Goal: Task Accomplishment & Management: Complete application form

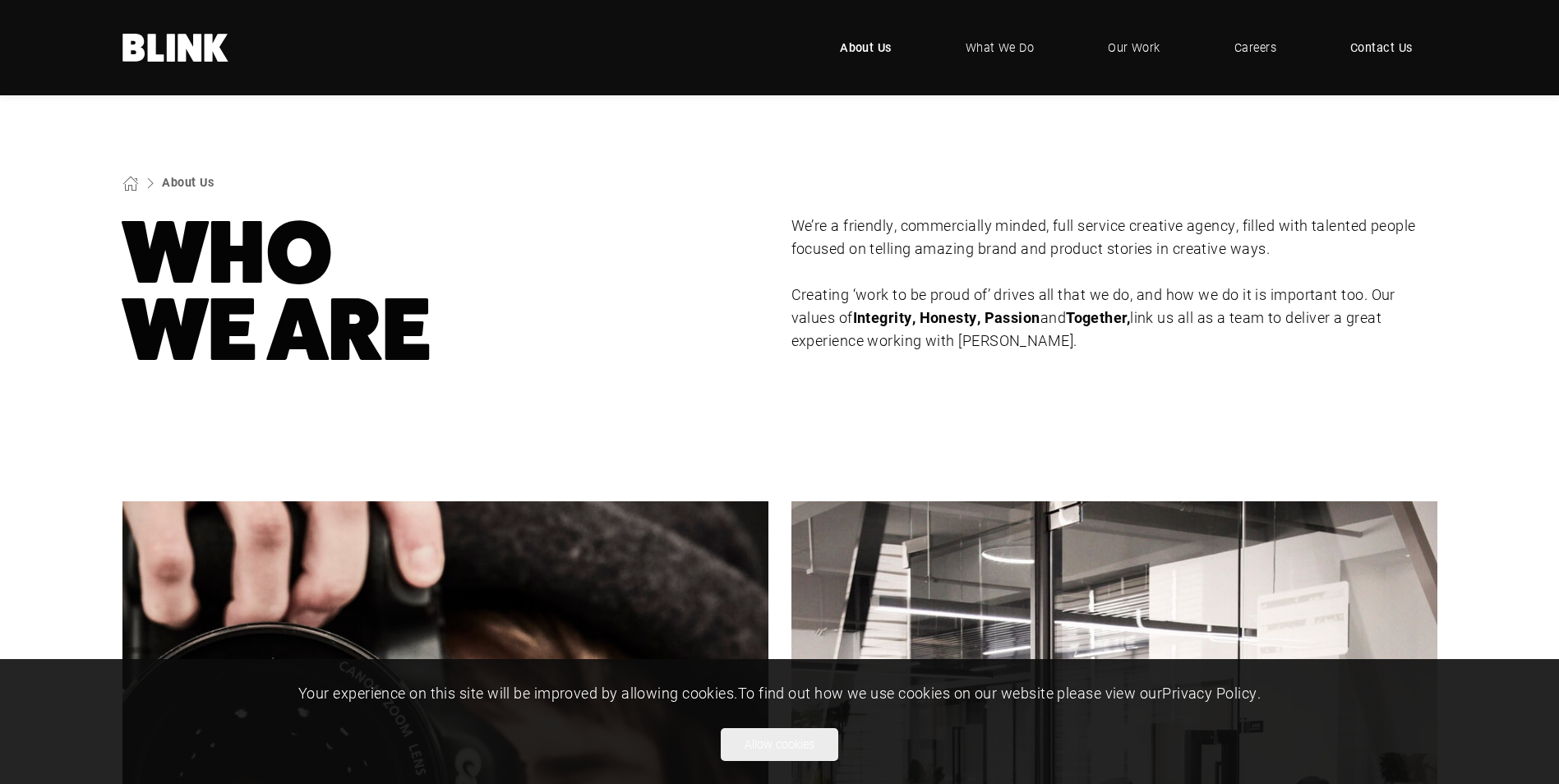
click at [1361, 47] on span "Contact Us" at bounding box center [1381, 47] width 62 height 18
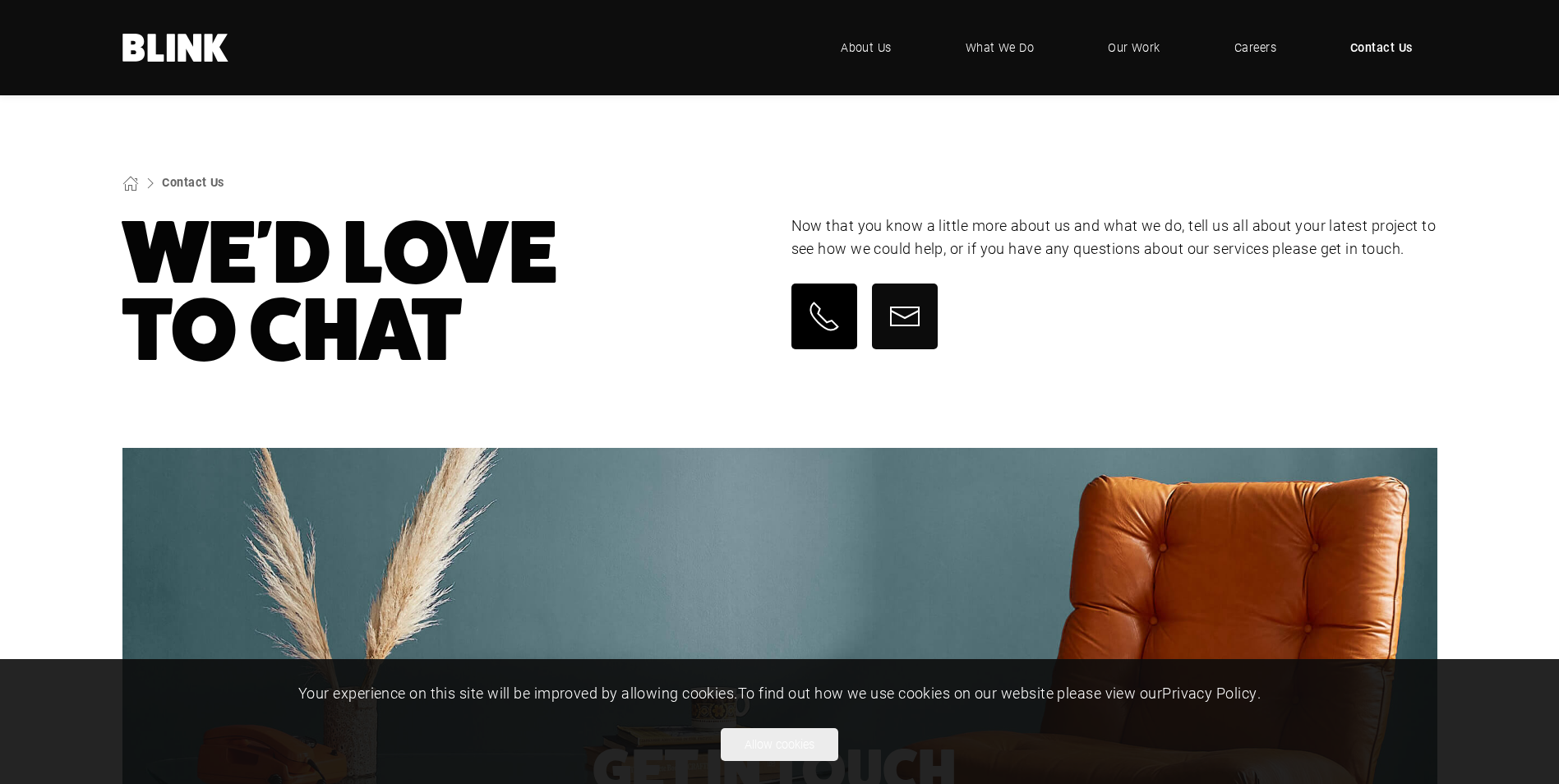
click at [812, 307] on icon at bounding box center [825, 316] width 33 height 33
click at [837, 319] on icon at bounding box center [825, 316] width 33 height 33
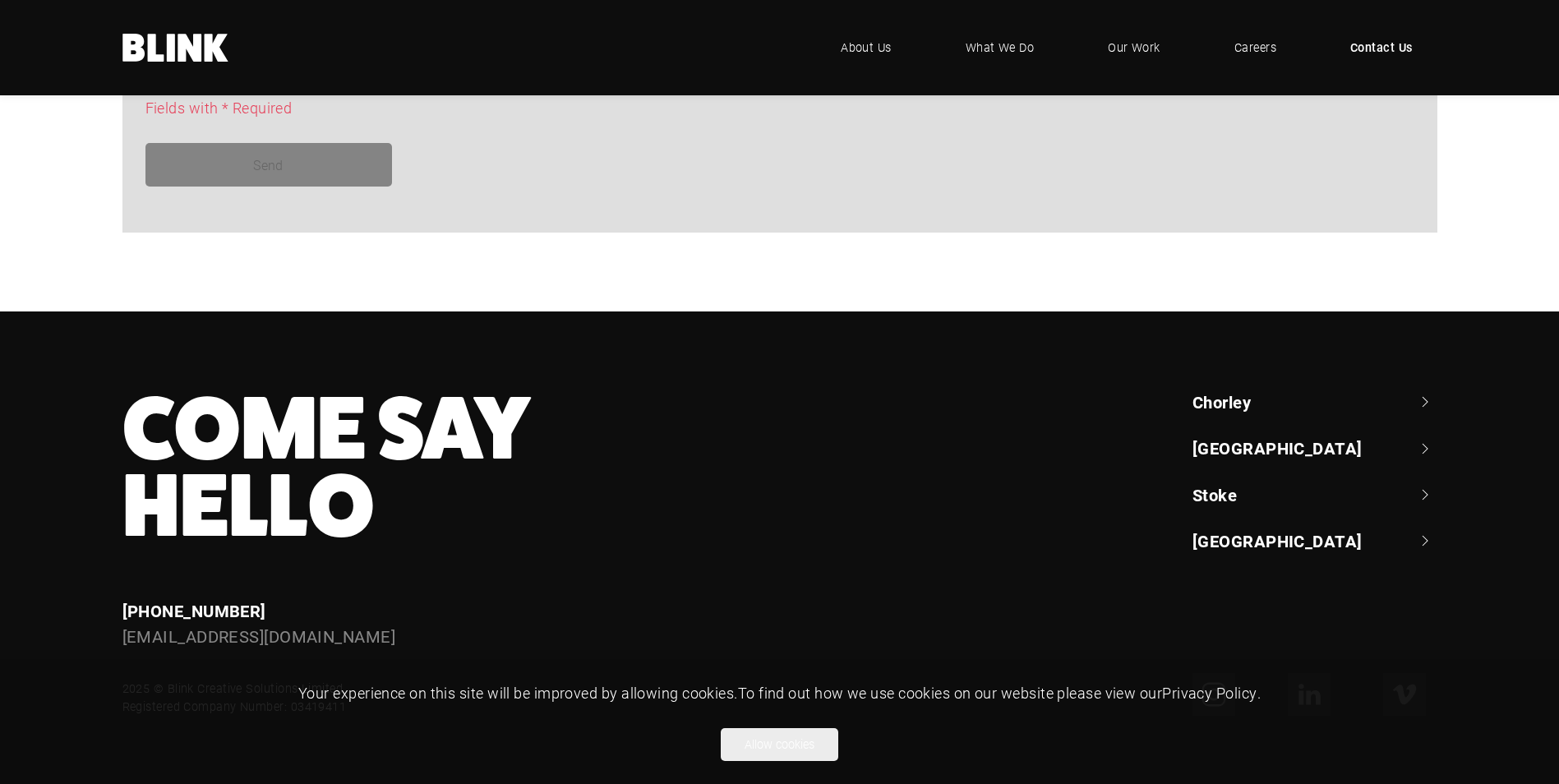
scroll to position [1490, 0]
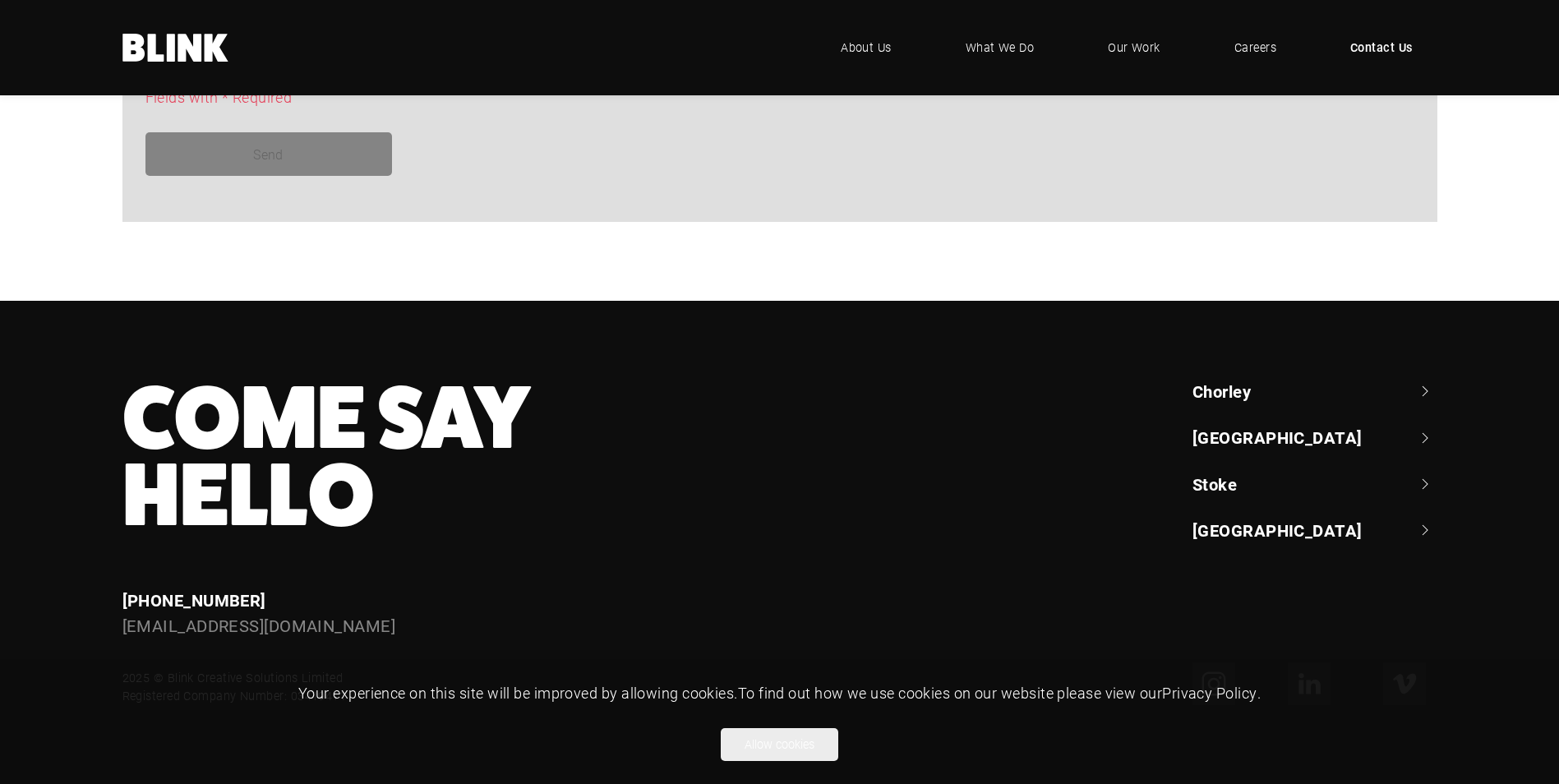
click at [1210, 493] on link "Stoke" at bounding box center [1315, 483] width 245 height 23
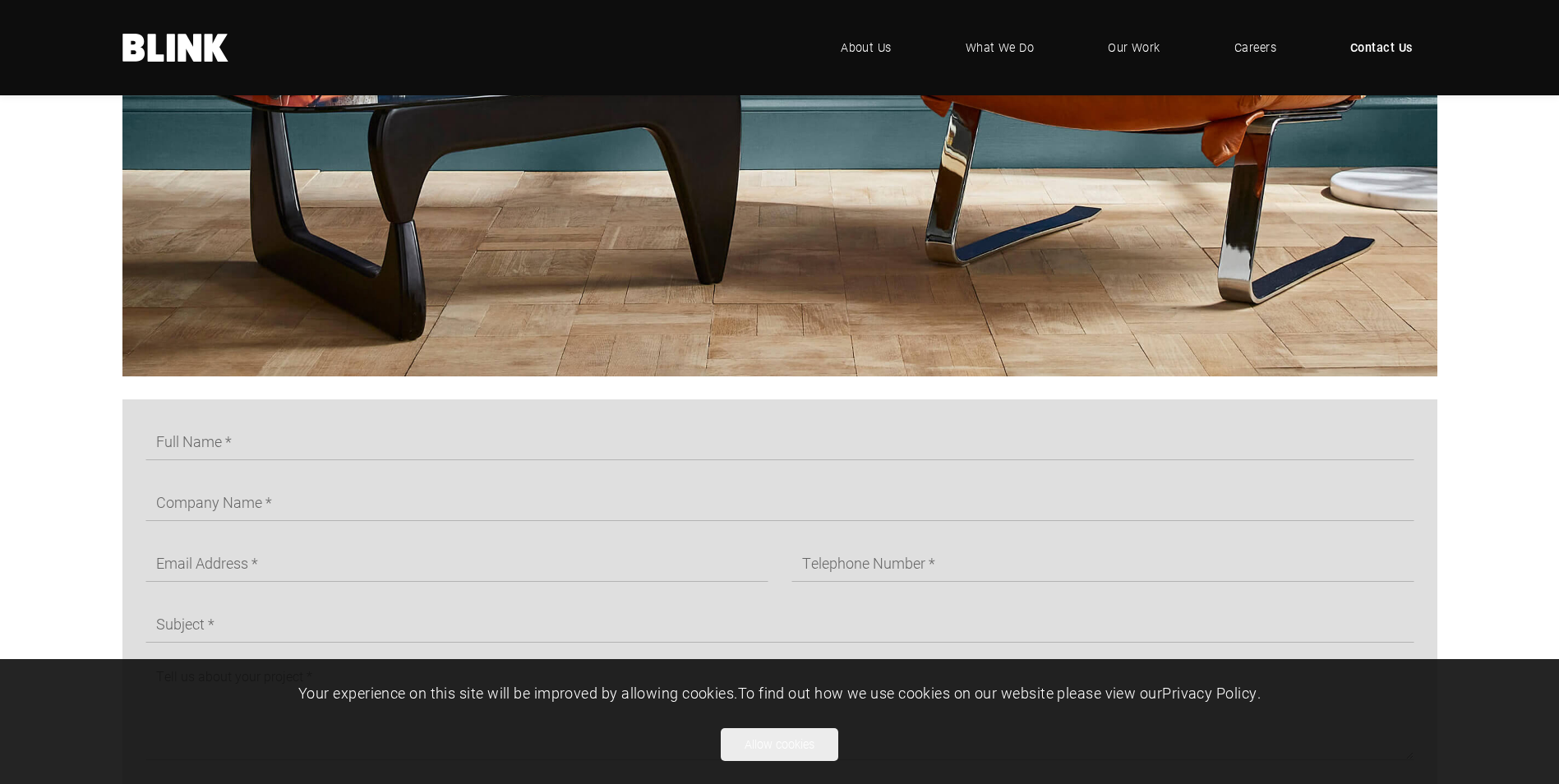
scroll to position [833, 0]
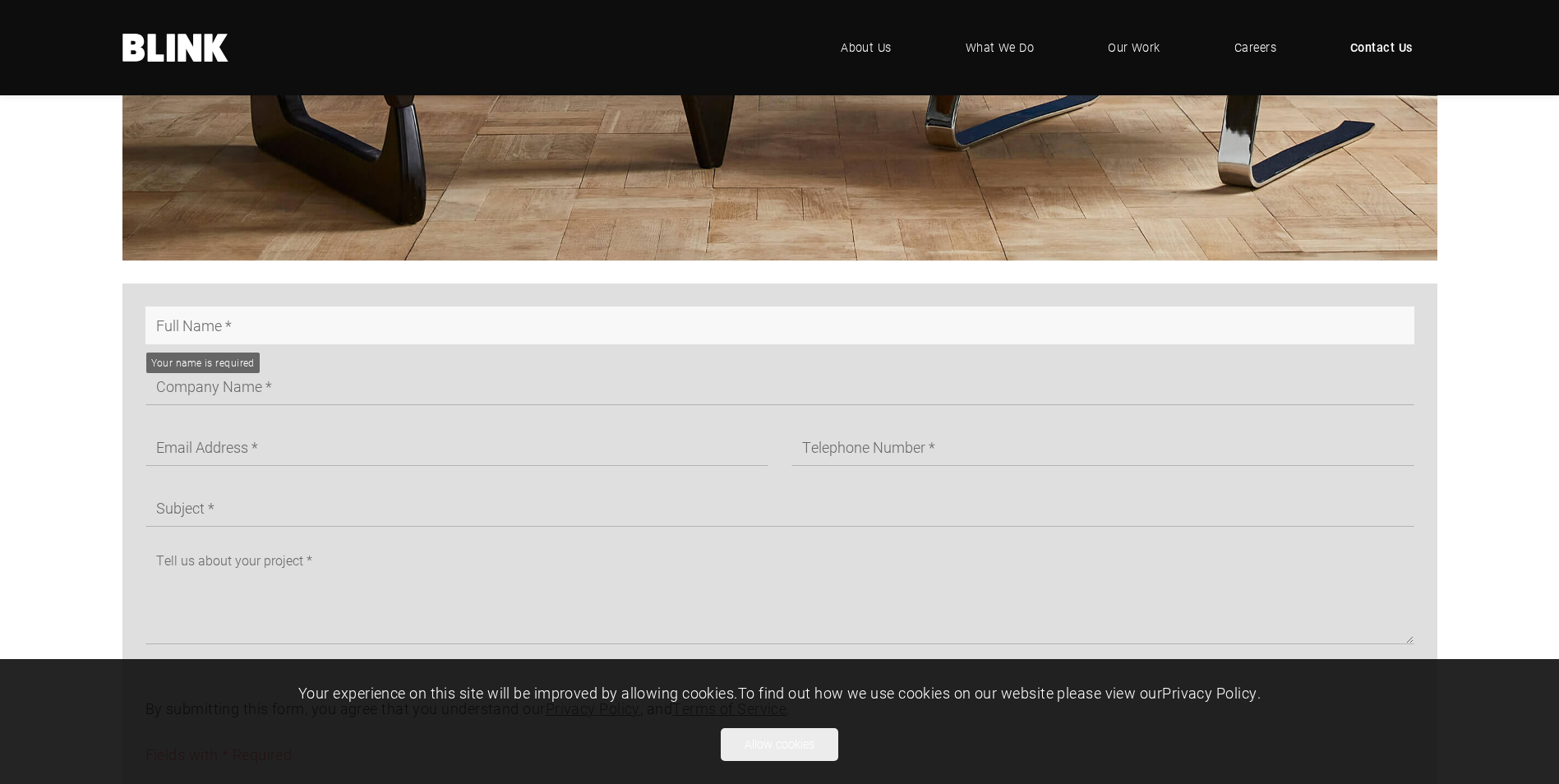
click at [239, 335] on input "text" at bounding box center [779, 325] width 1269 height 38
type input "[PERSON_NAME]"
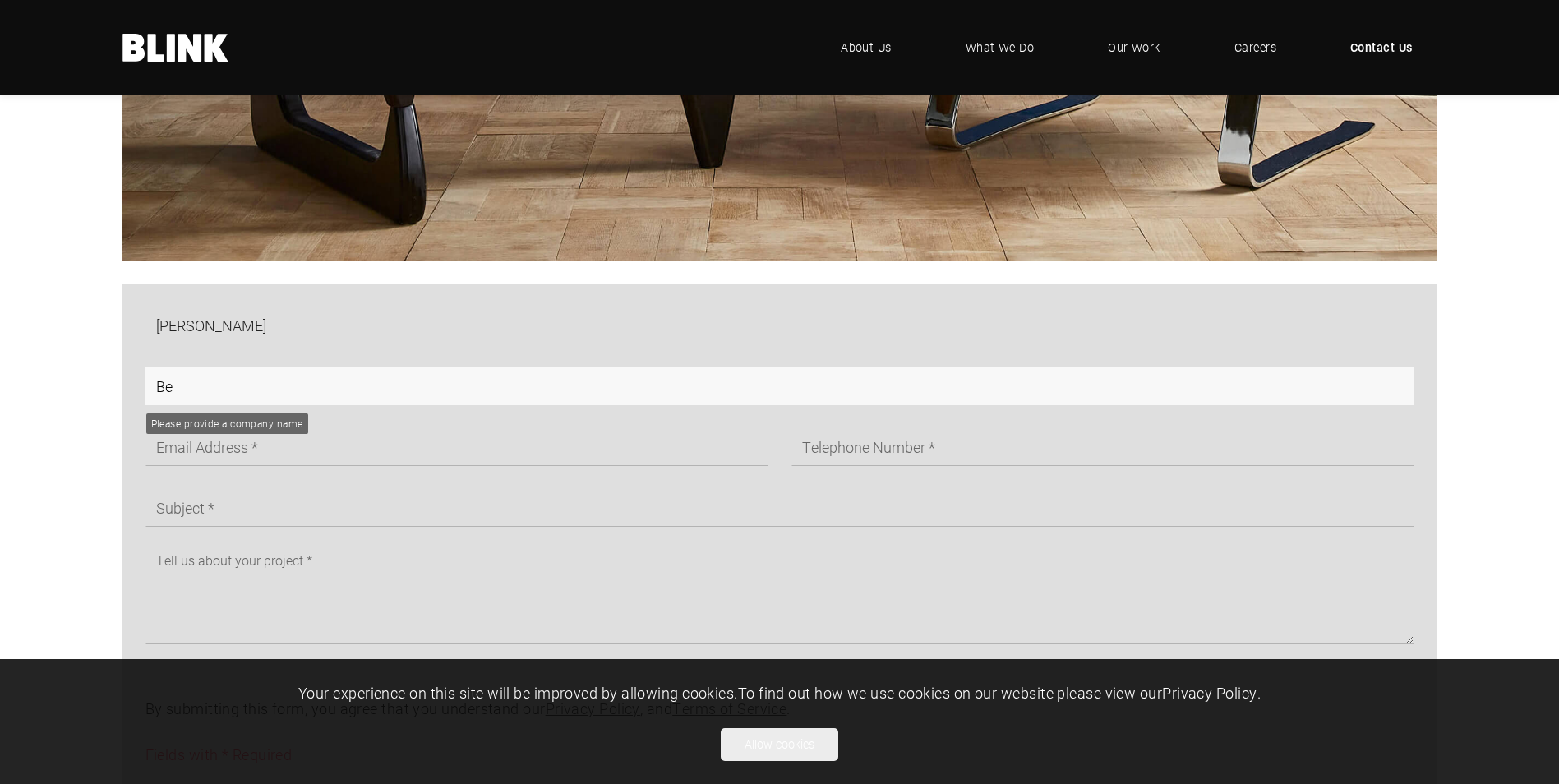
type input "B"
type input "Buy Kitchens Direct t/a Bespoke Salon Furniture Limited"
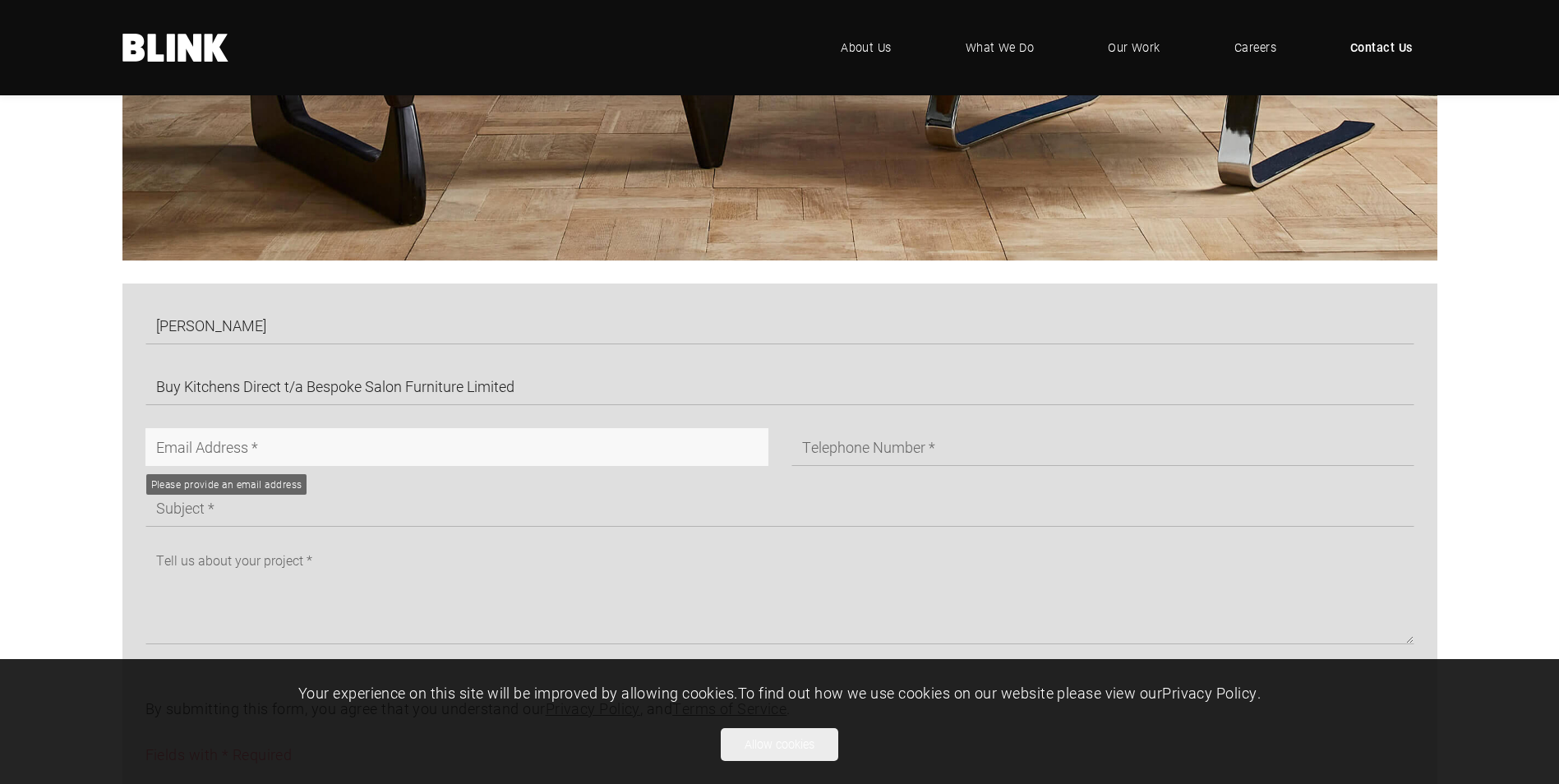
click at [163, 451] on input "text" at bounding box center [456, 447] width 623 height 38
type input "[EMAIL_ADDRESS][DOMAIN_NAME]"
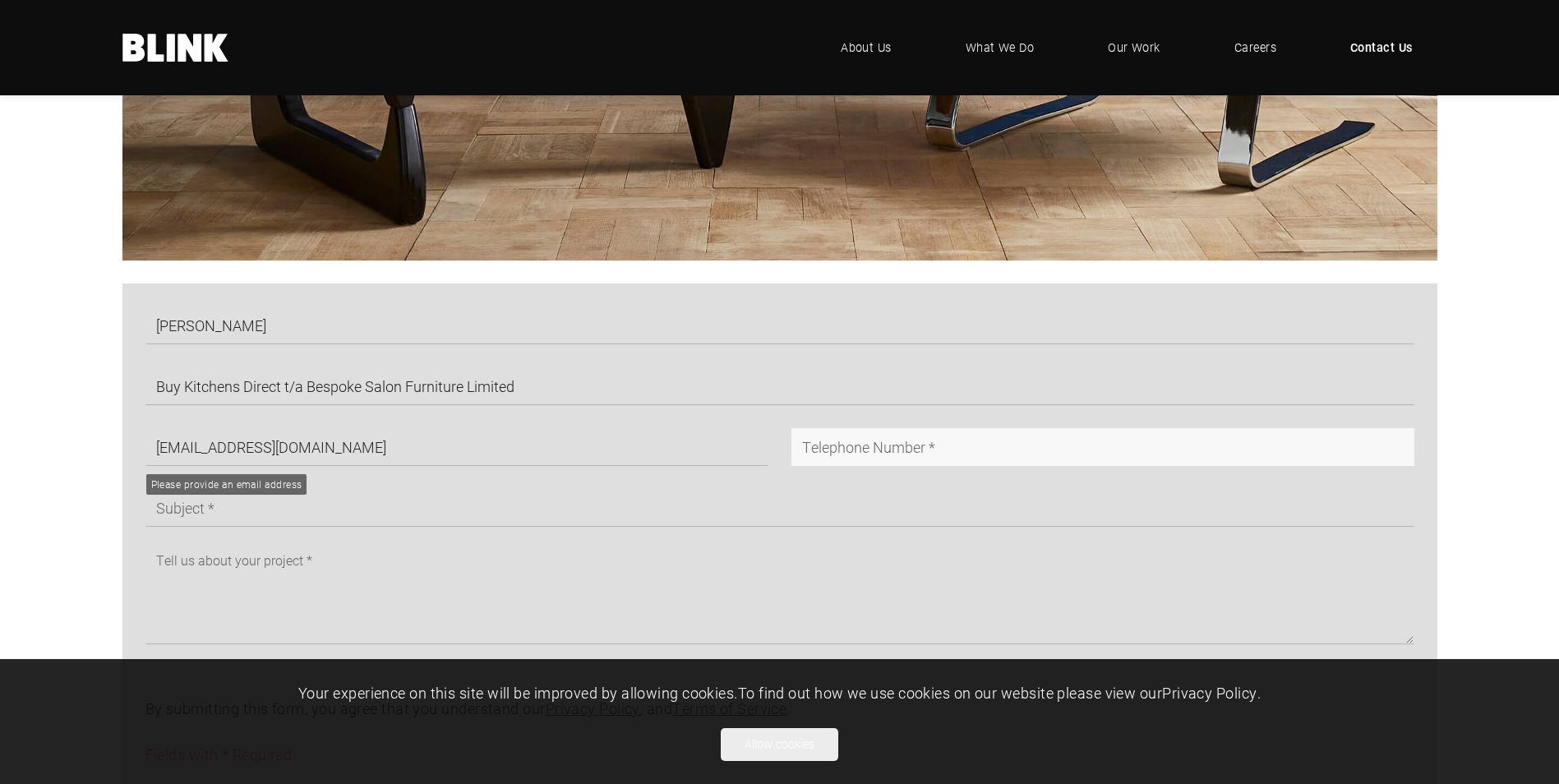
type input "07780766589"
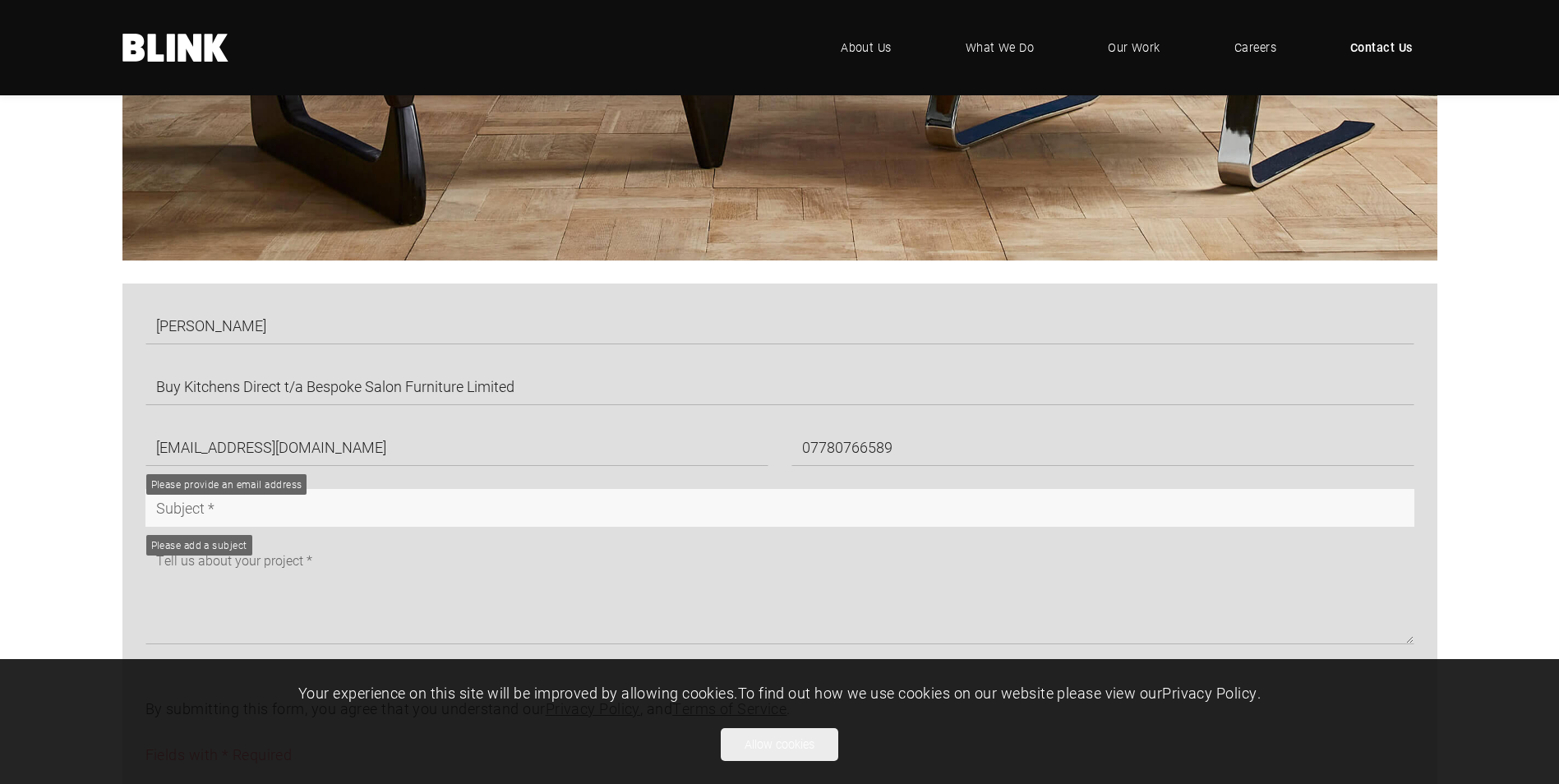
click at [242, 512] on input "text" at bounding box center [779, 507] width 1269 height 38
type input "Brand Pack"
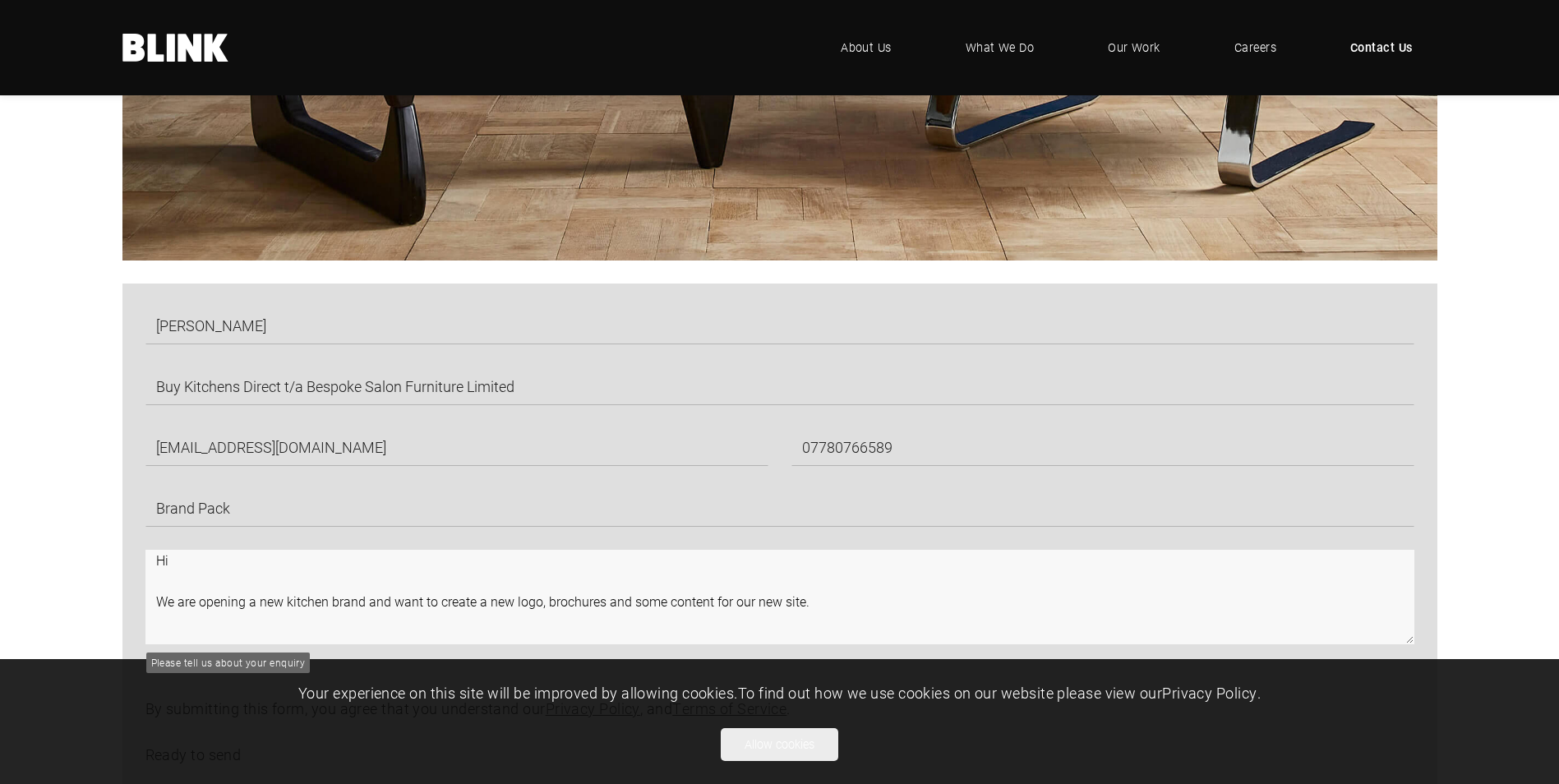
scroll to position [7, 0]
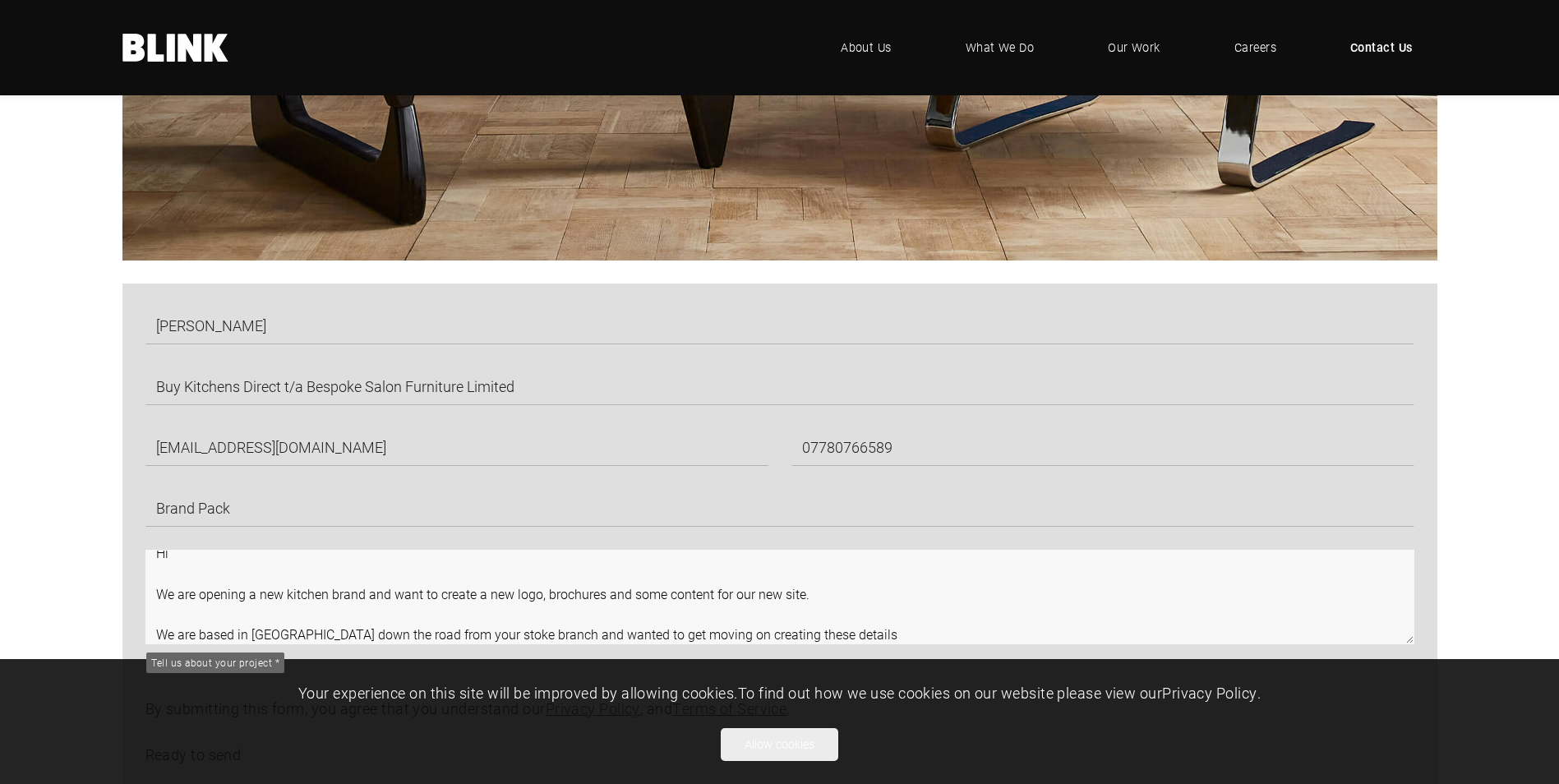
click at [837, 635] on textarea "Hi We are opening a new kitchen brand and want to create a new logo, brochures …" at bounding box center [779, 597] width 1269 height 94
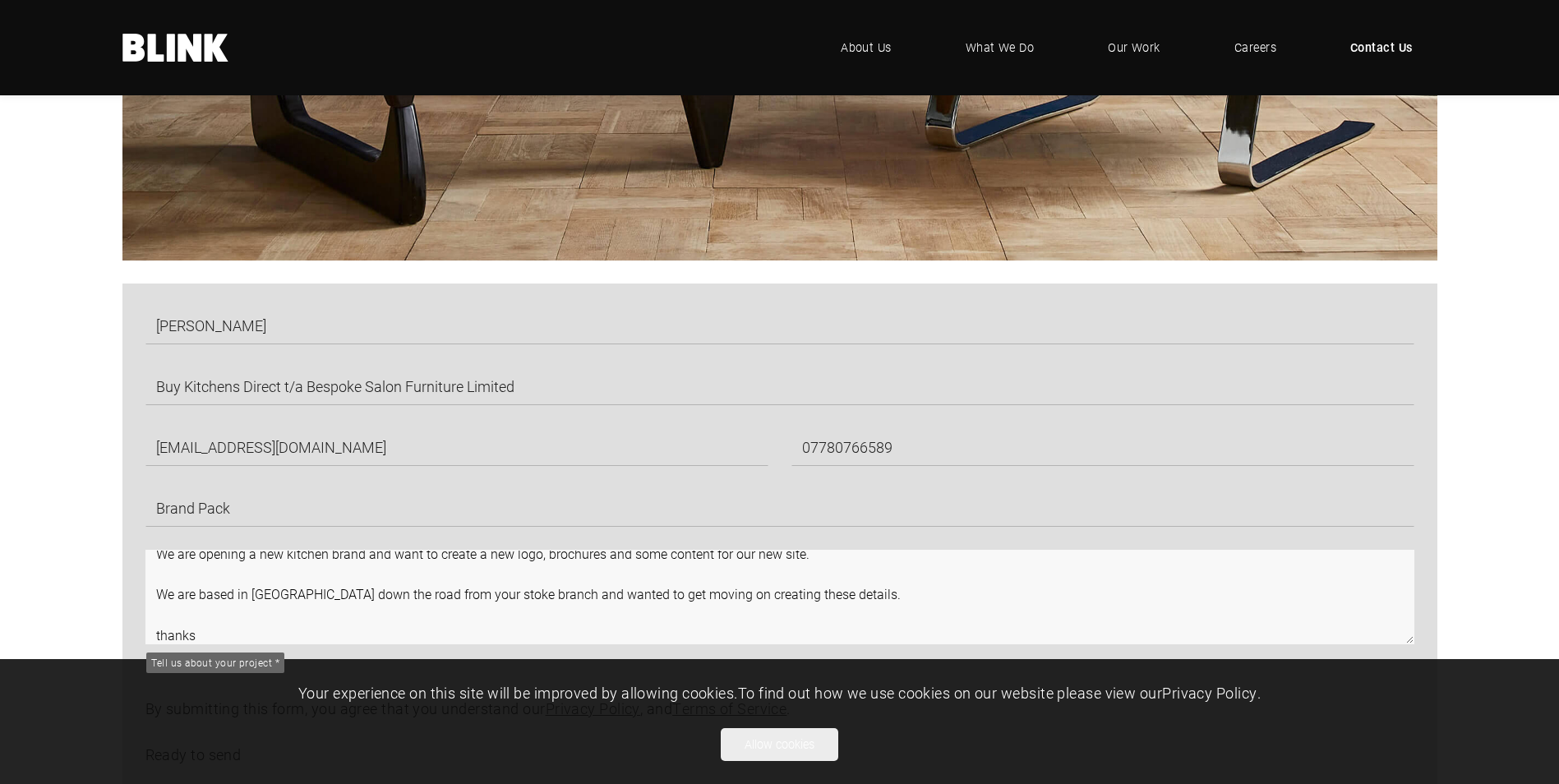
scroll to position [68, 0]
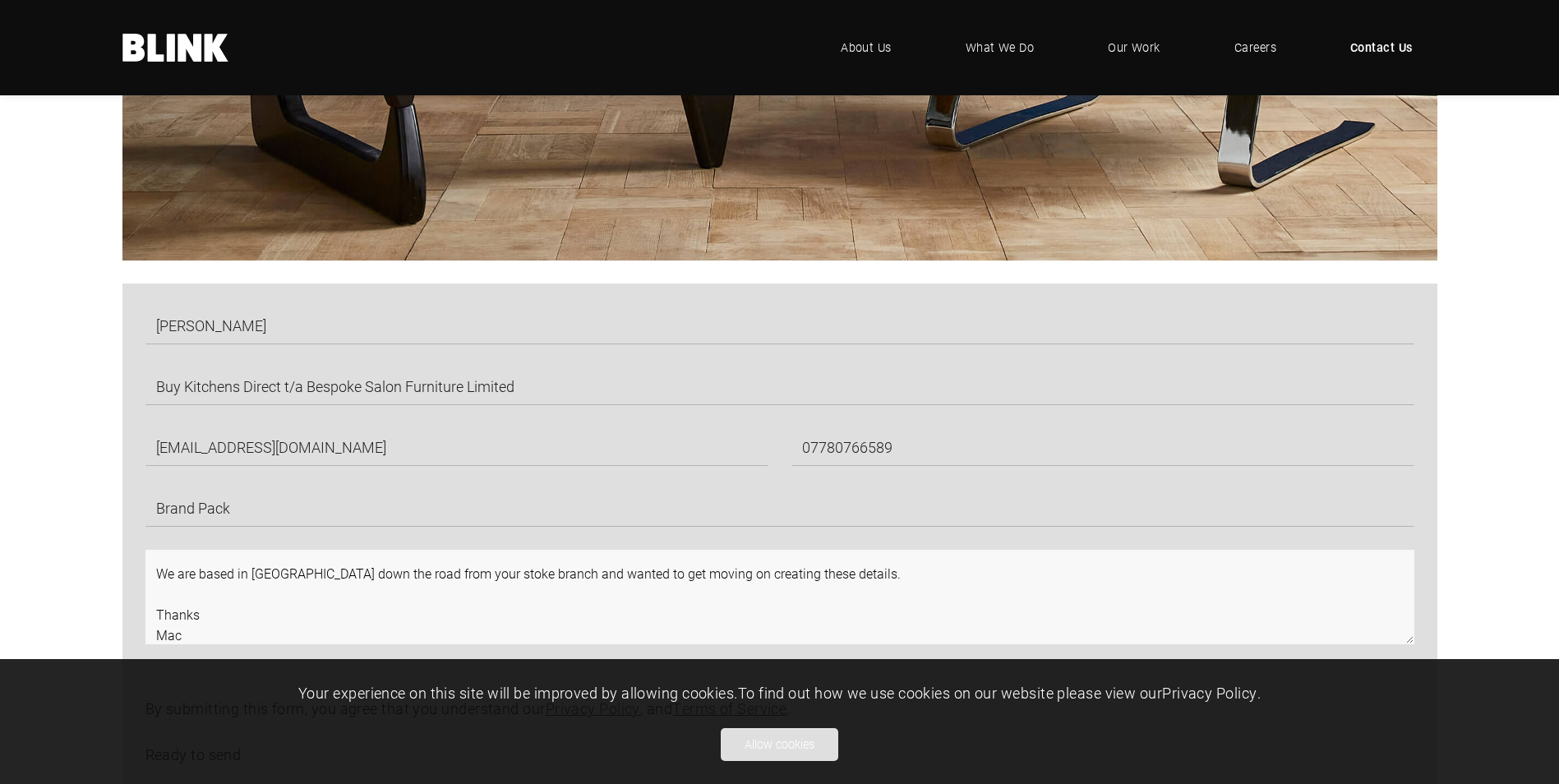
type textarea "Hi We are opening a new kitchen brand and want to create a new logo, brochures …"
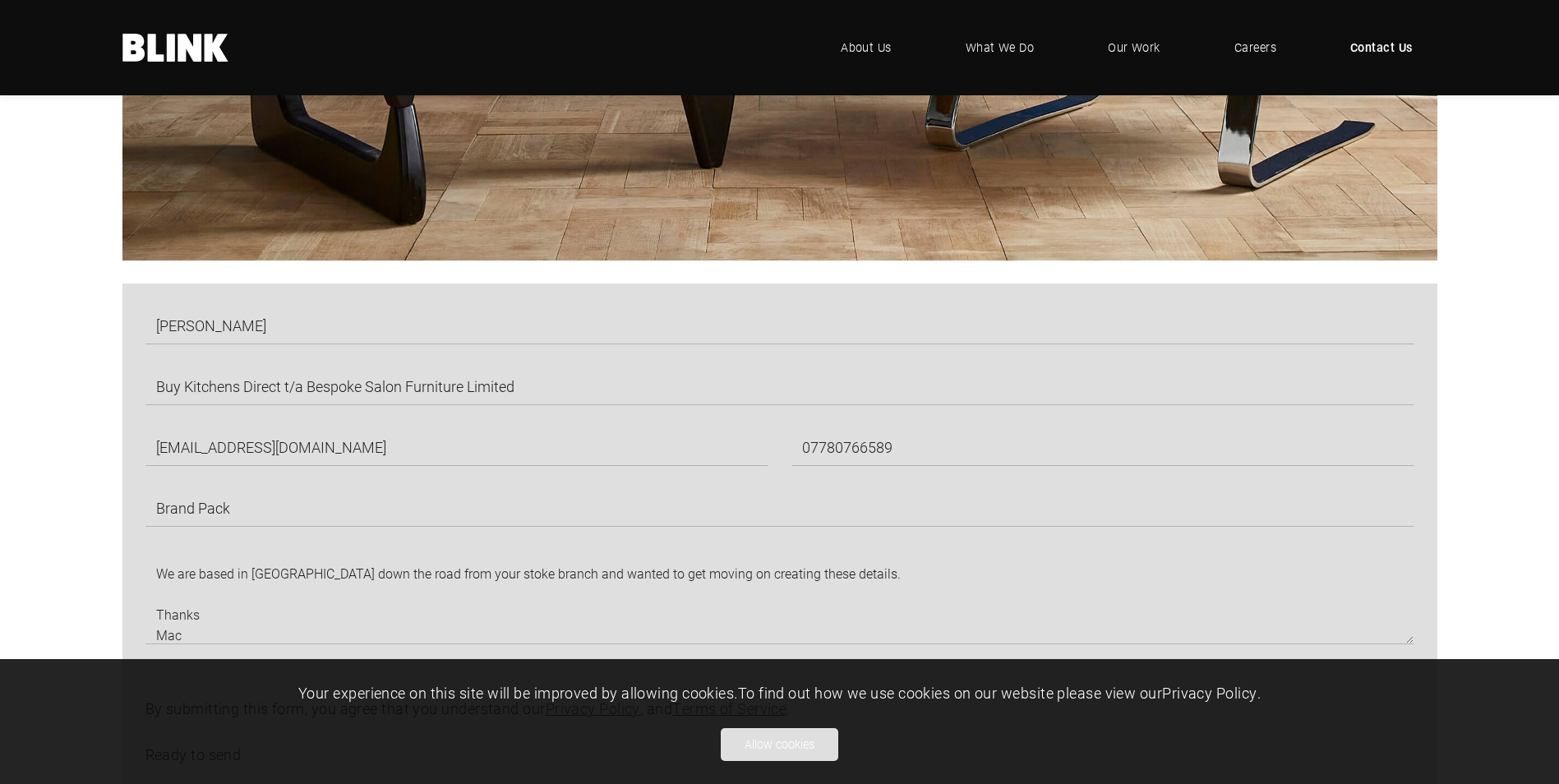
click at [800, 737] on button "Allow cookies" at bounding box center [779, 745] width 117 height 33
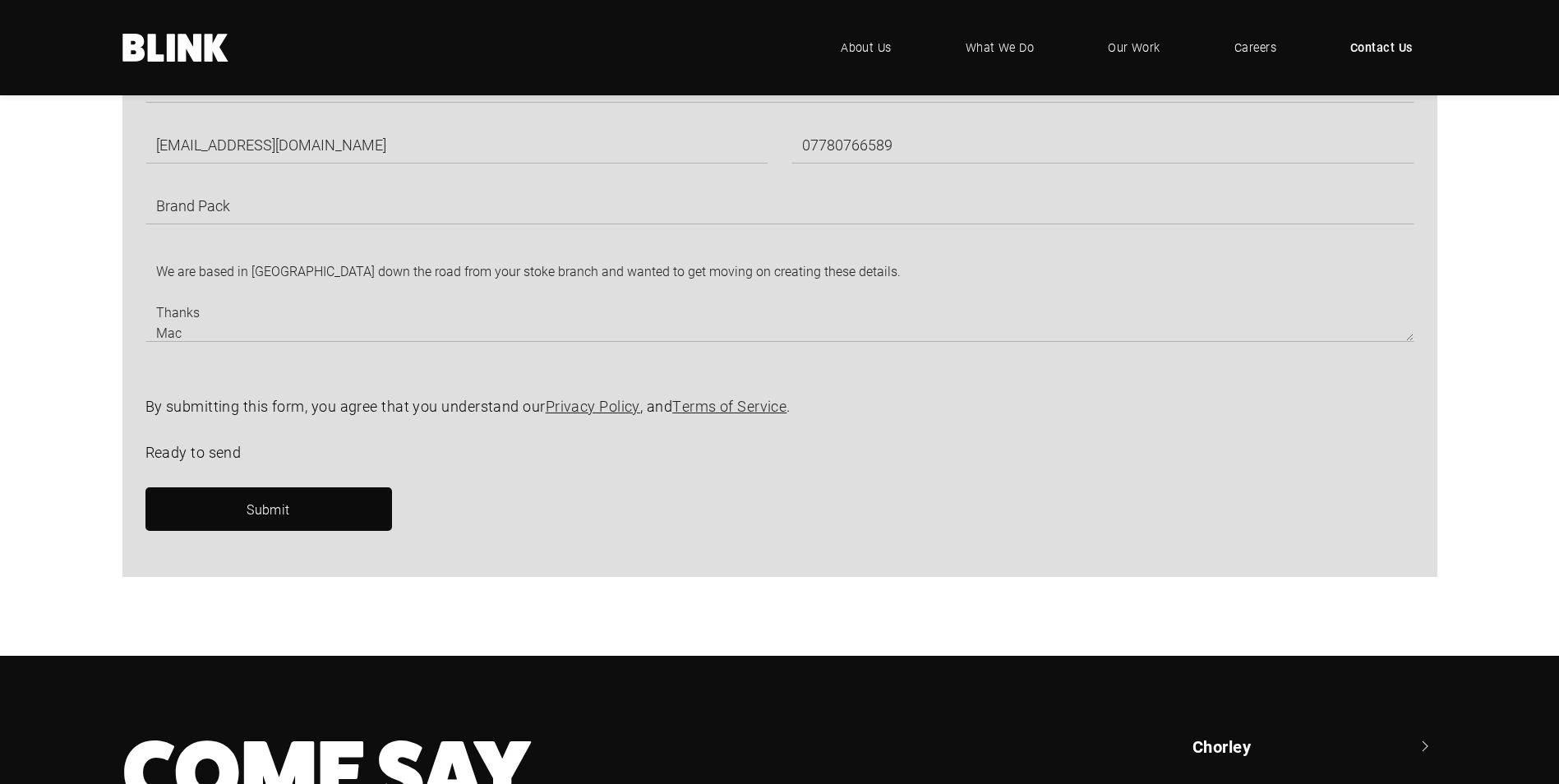
scroll to position [1162, 0]
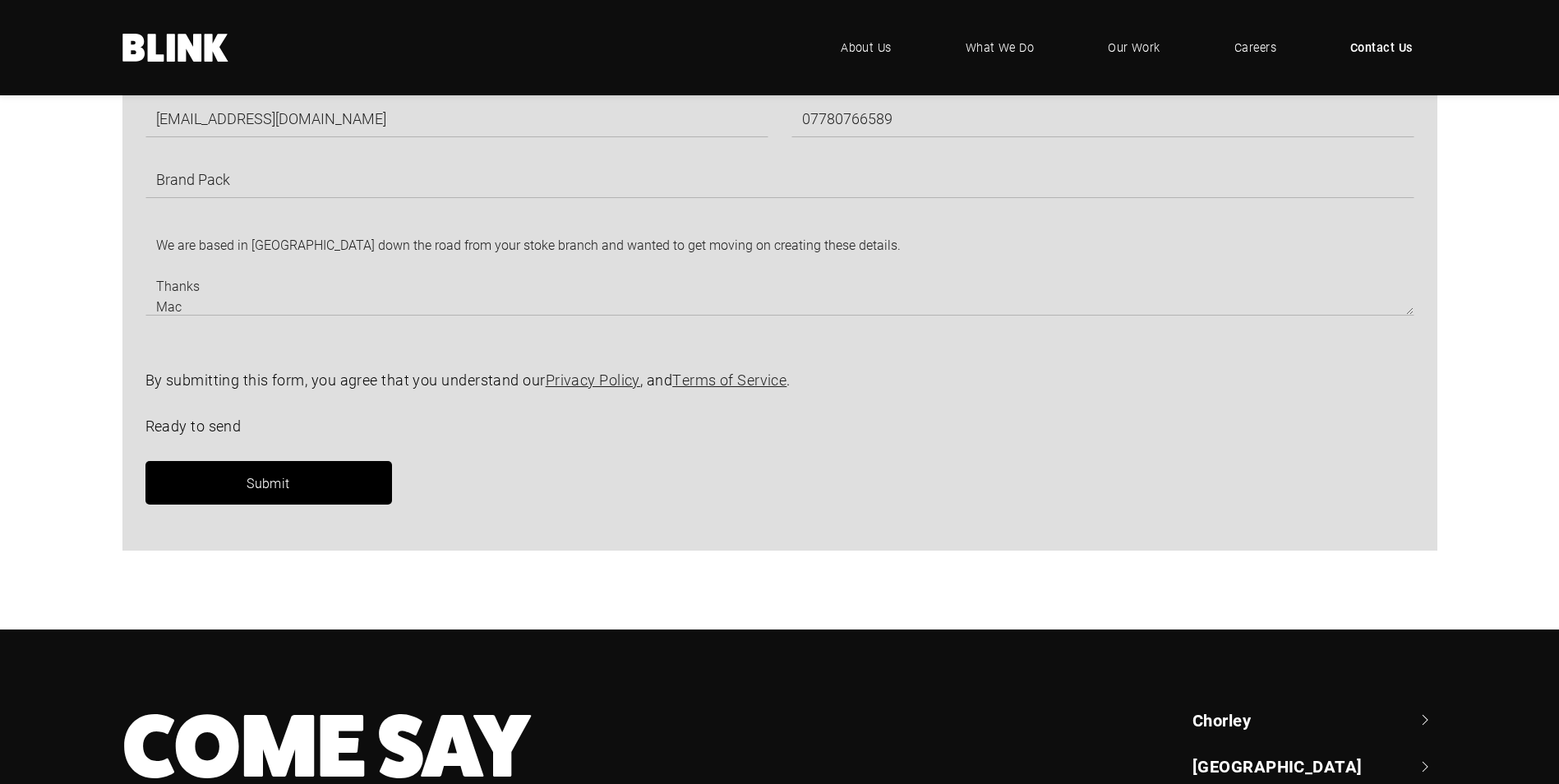
click at [295, 487] on link "Submit" at bounding box center [268, 482] width 247 height 44
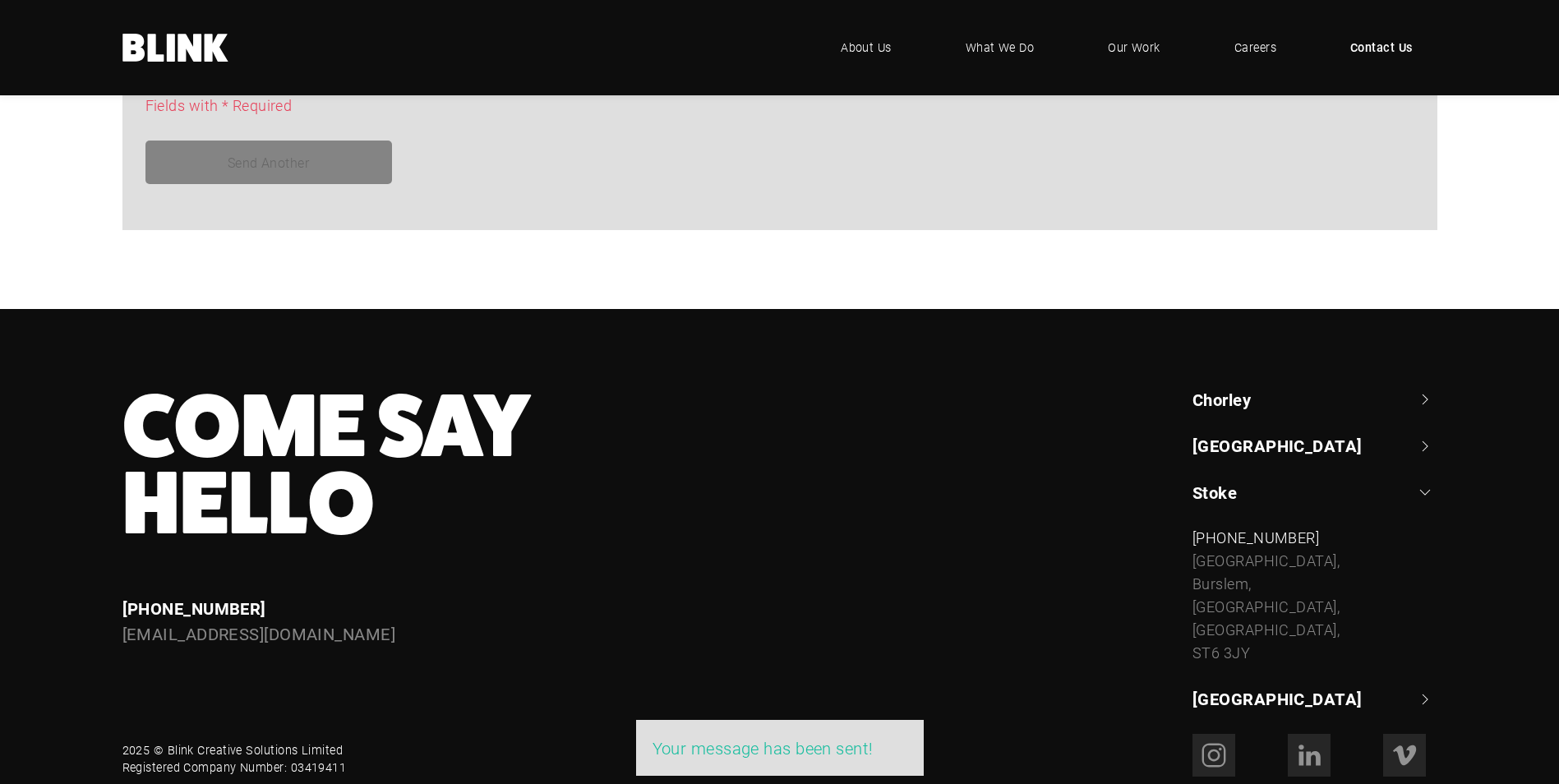
scroll to position [1490, 0]
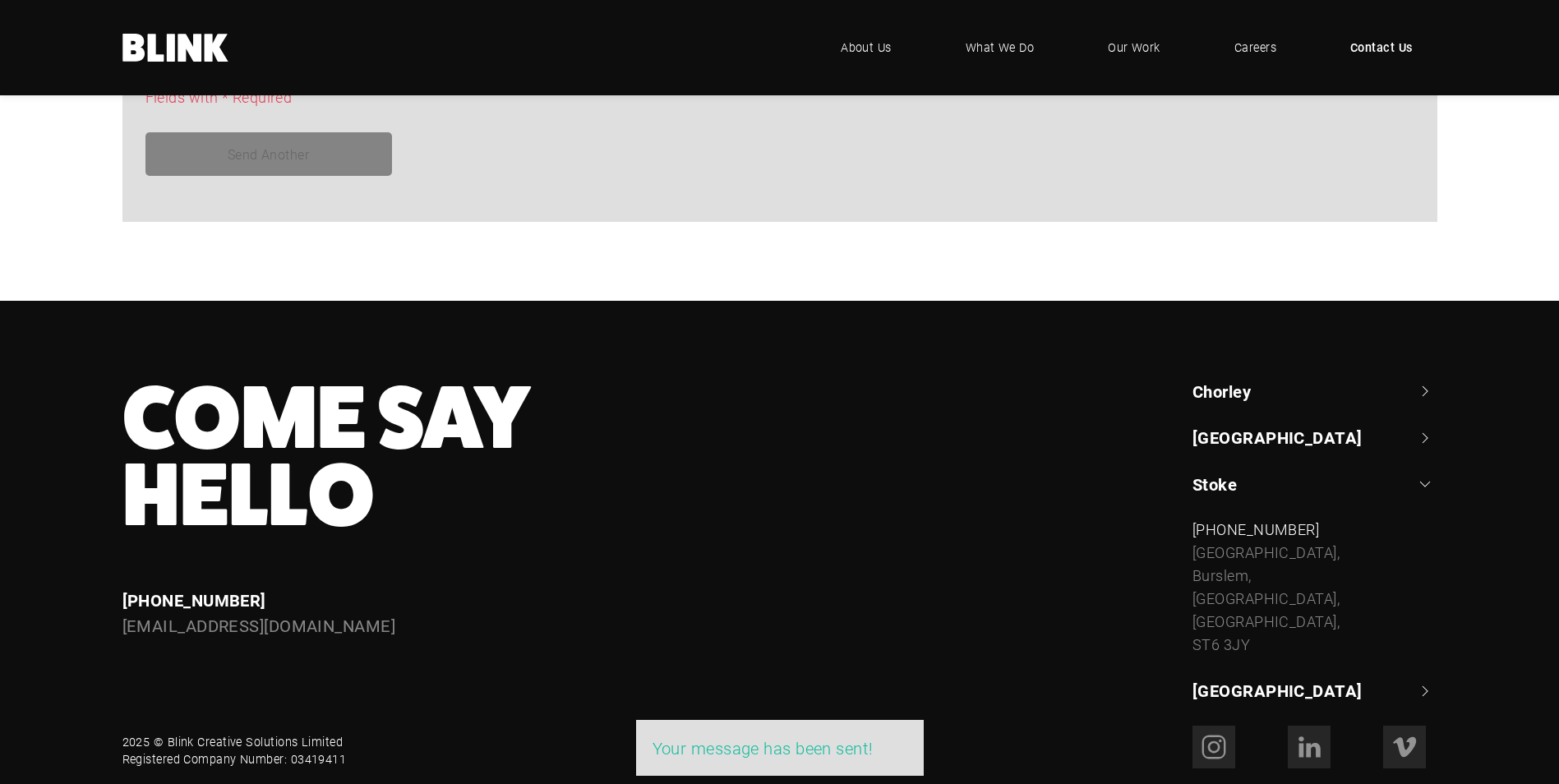
click at [1241, 391] on link "Chorley" at bounding box center [1315, 391] width 245 height 23
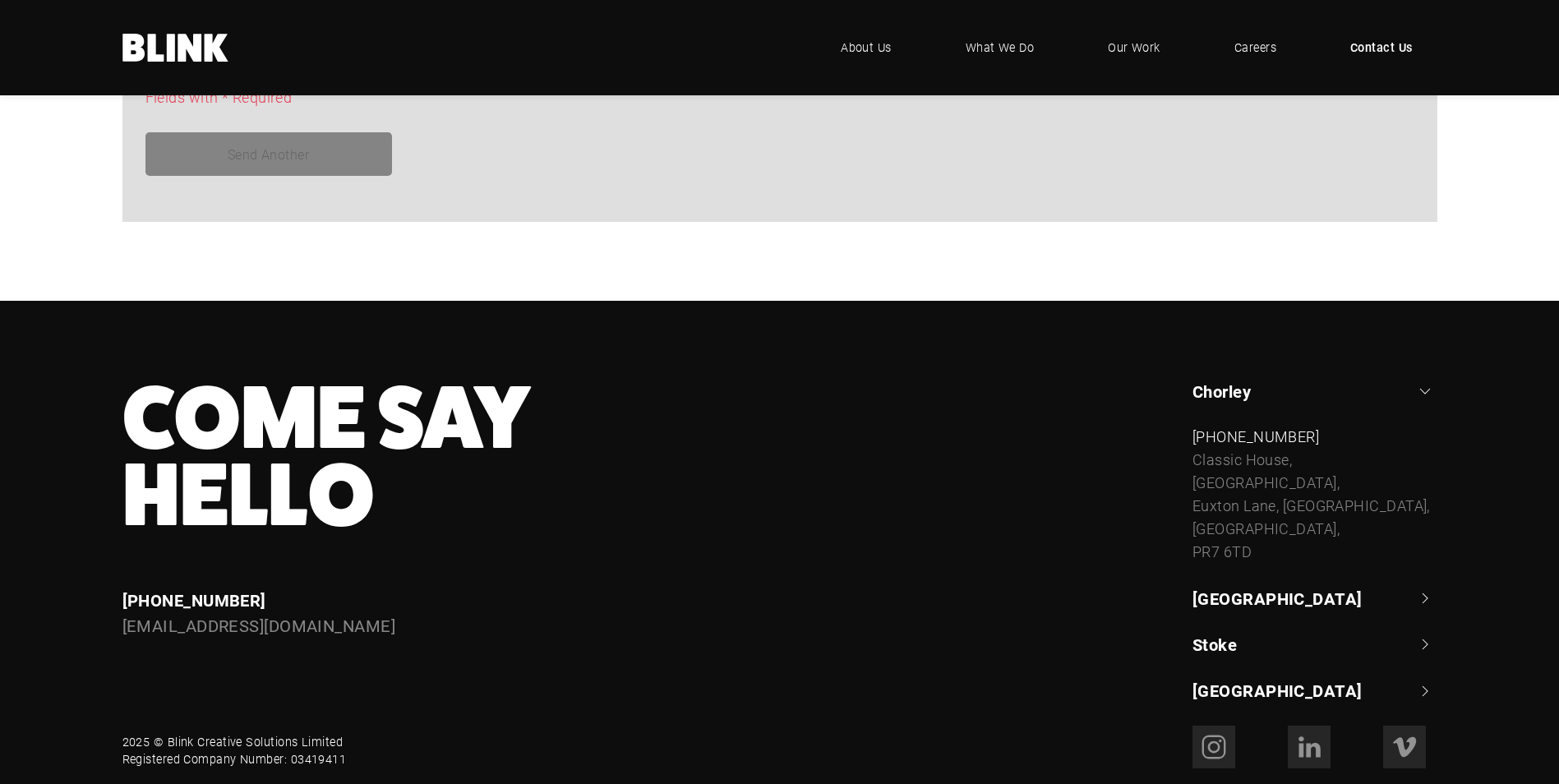
click at [1256, 648] on link "Stoke" at bounding box center [1315, 644] width 245 height 23
